Goal: Navigation & Orientation: Understand site structure

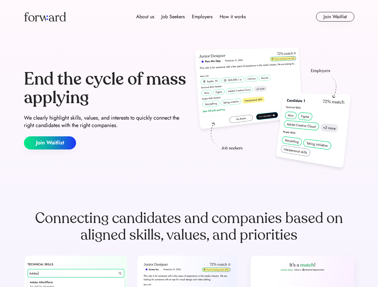
click at [189, 144] on div "End the cycle of mass applying We clearly highlight skills, values, and interes…" at bounding box center [189, 109] width 330 height 129
click at [189, 17] on div "About us Job Seekers Employers How it works" at bounding box center [191, 16] width 236 height 7
click at [45, 17] on img at bounding box center [45, 17] width 42 height 10
click at [191, 17] on div "About us Job Seekers Employers How it works" at bounding box center [191, 16] width 236 height 7
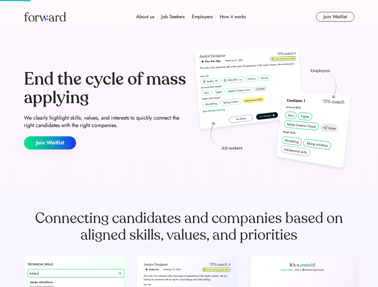
click at [145, 17] on div "About us" at bounding box center [145, 16] width 18 height 7
click at [173, 17] on div "Job Seekers" at bounding box center [172, 16] width 23 height 7
click at [202, 17] on div "Employers" at bounding box center [202, 16] width 21 height 7
click at [232, 17] on div "How it works" at bounding box center [233, 16] width 26 height 7
click at [335, 17] on button "Join Waitlist" at bounding box center [335, 17] width 38 height 10
